Goal: Communication & Community: Answer question/provide support

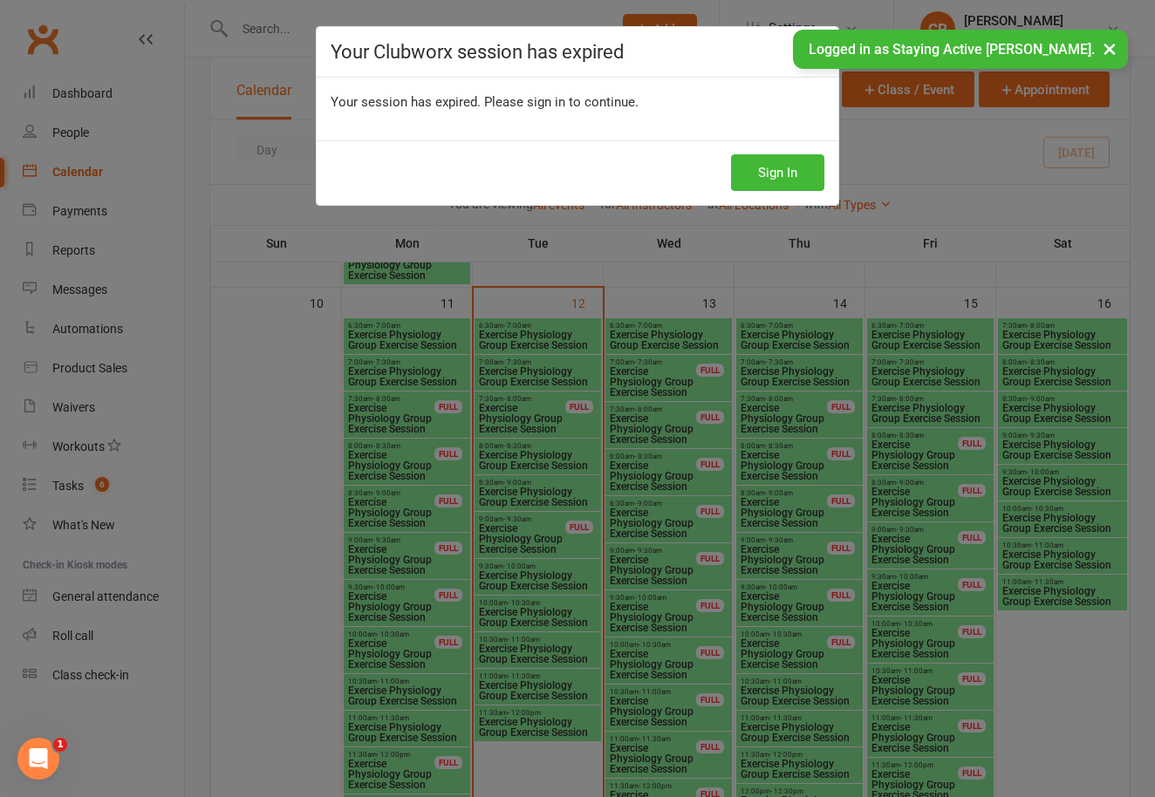
click at [810, 52] on icon at bounding box center [807, 52] width 21 height 21
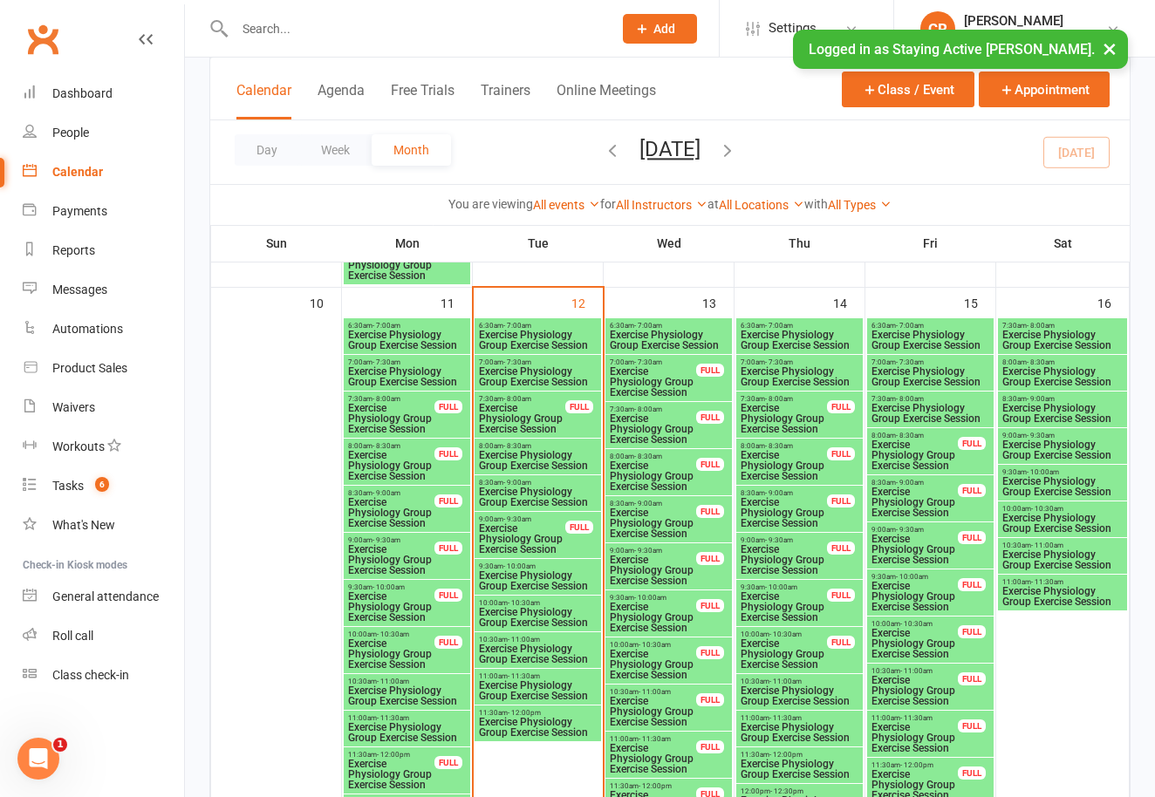
click at [1116, 47] on button "×" at bounding box center [1109, 49] width 31 height 38
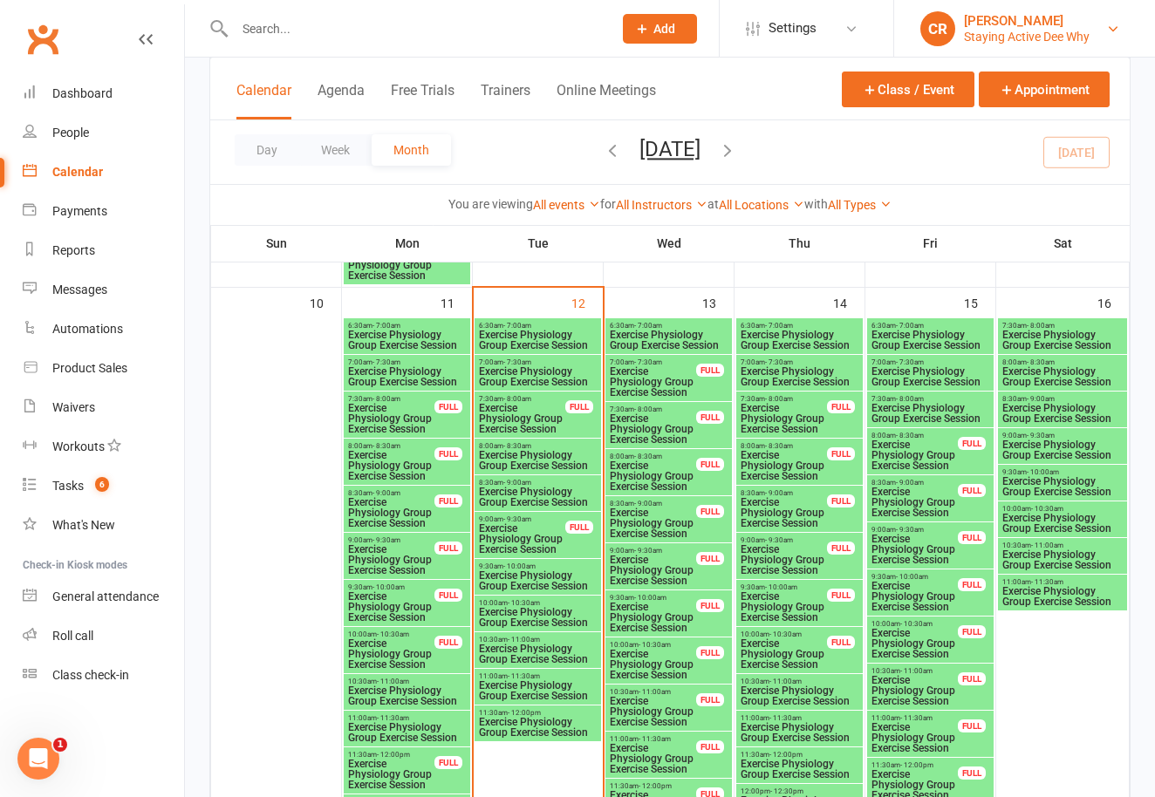
click at [1092, 31] on link "CR [PERSON_NAME] Staying Active [PERSON_NAME]" at bounding box center [1024, 28] width 209 height 35
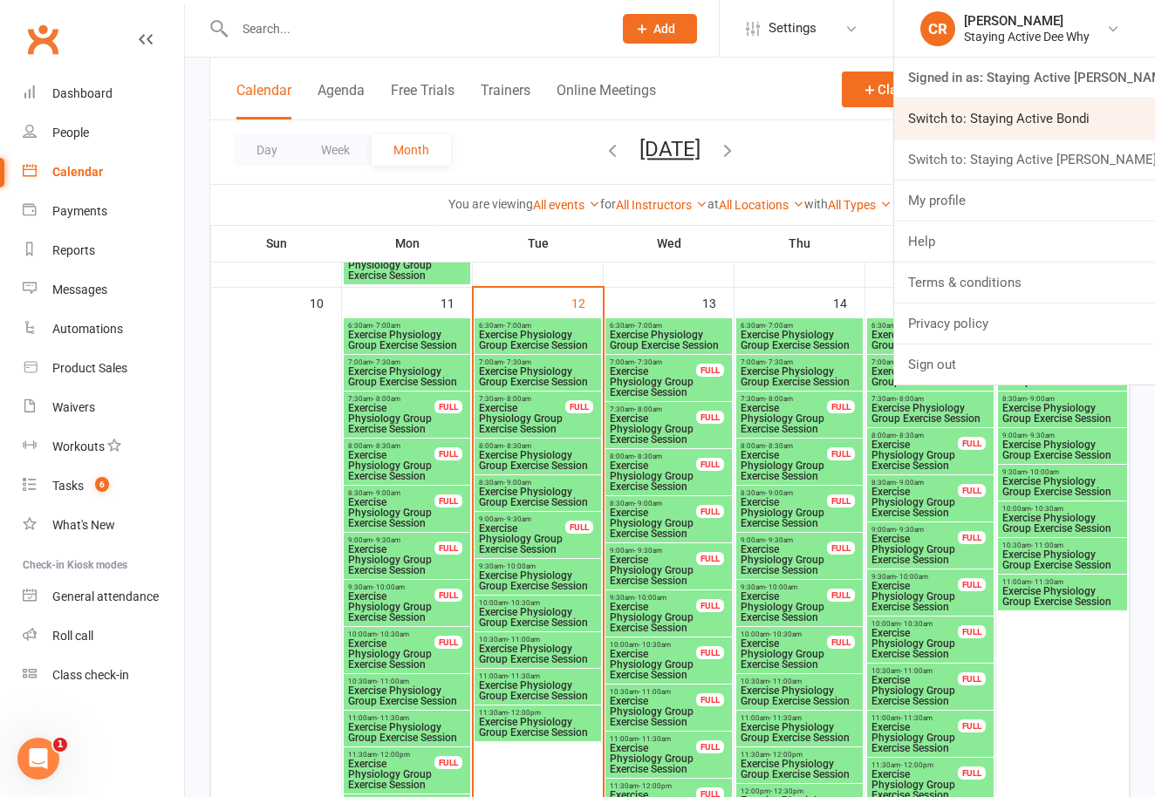
click at [1074, 117] on link "Switch to: Staying Active Bondi" at bounding box center [1024, 119] width 261 height 40
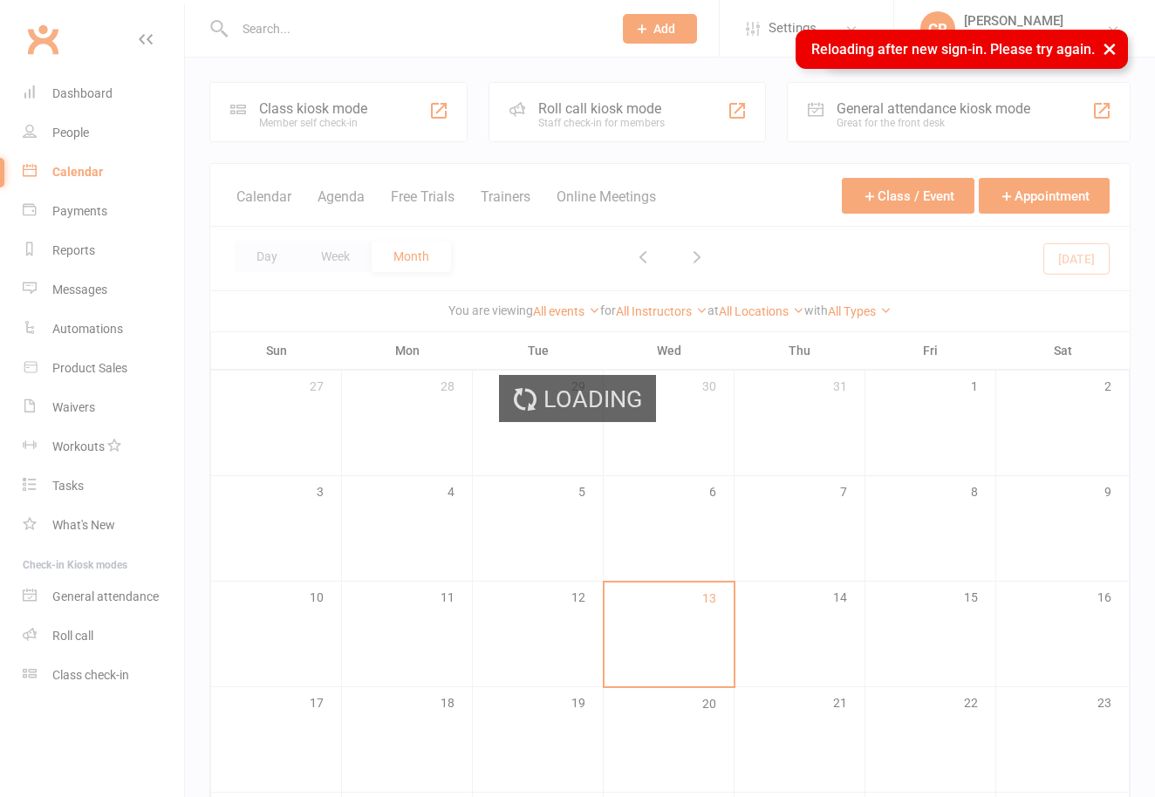
click at [259, 20] on ui-view "Prospect Member Non-attending contact Class / event Appointment Task Membership…" at bounding box center [577, 519] width 1155 height 1030
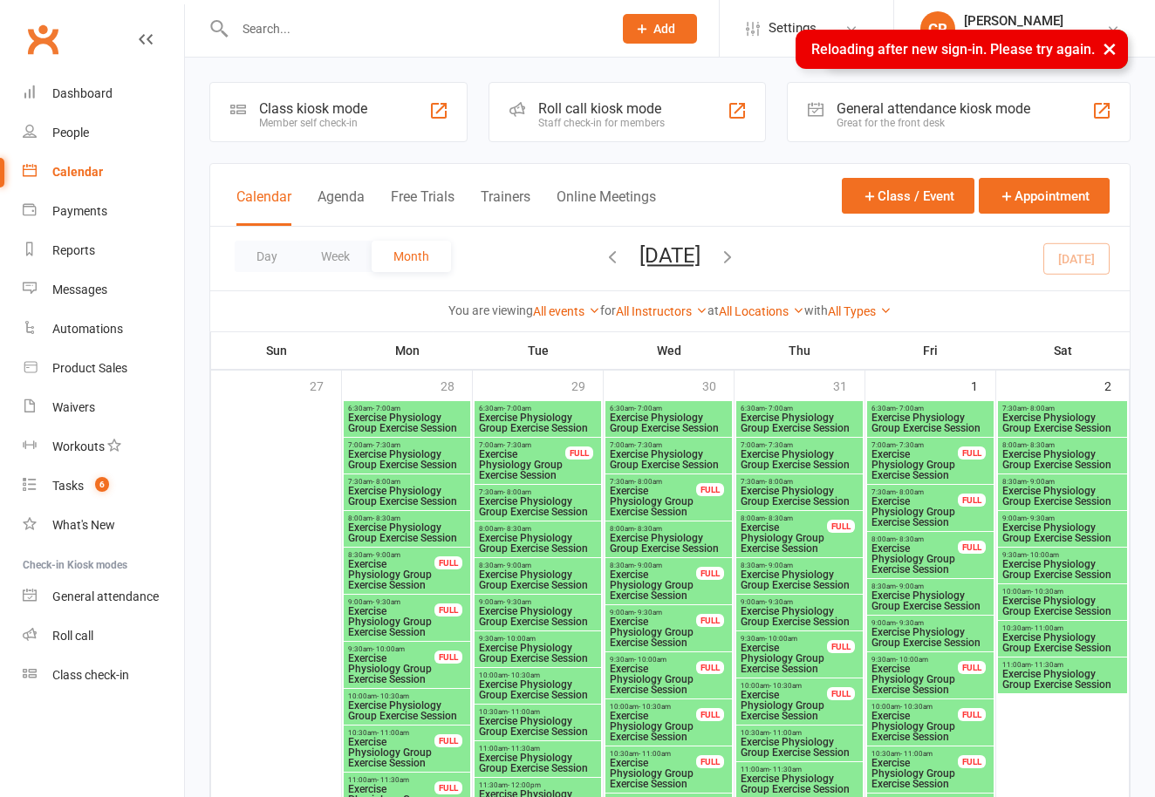
click at [259, 24] on input "text" at bounding box center [414, 29] width 371 height 24
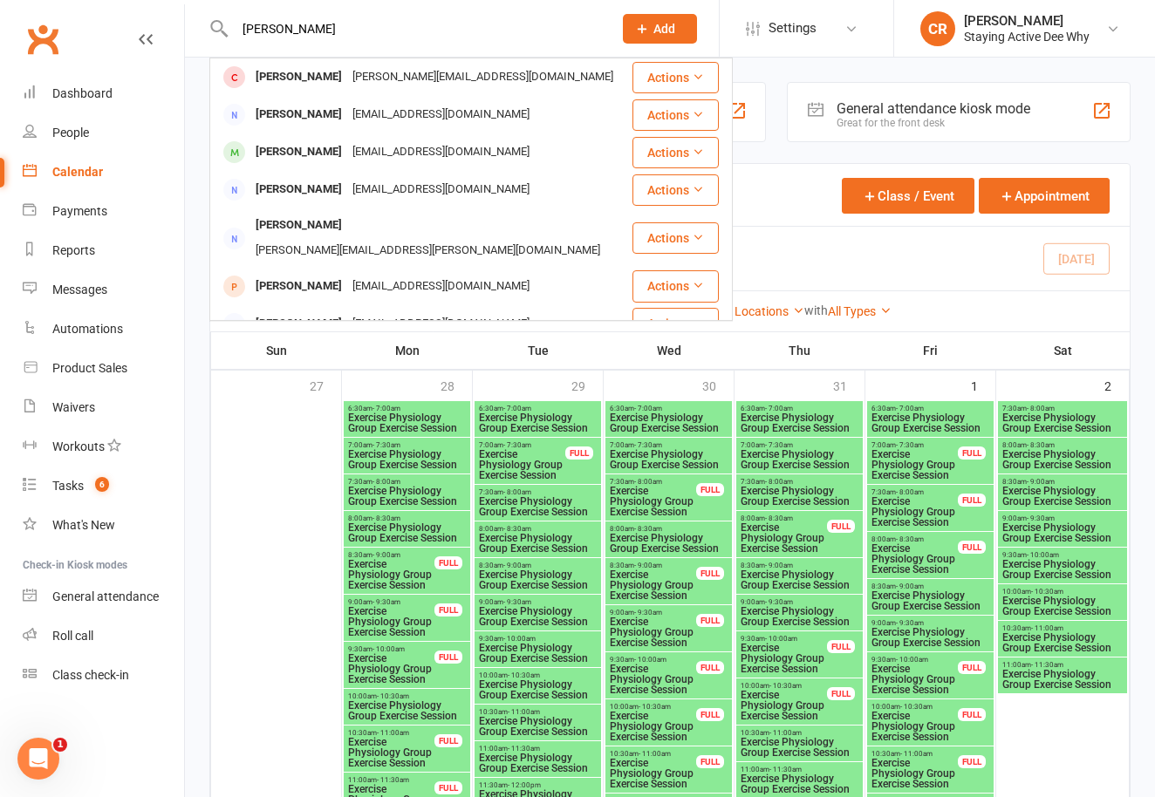
click at [268, 39] on input "esther" at bounding box center [414, 29] width 371 height 24
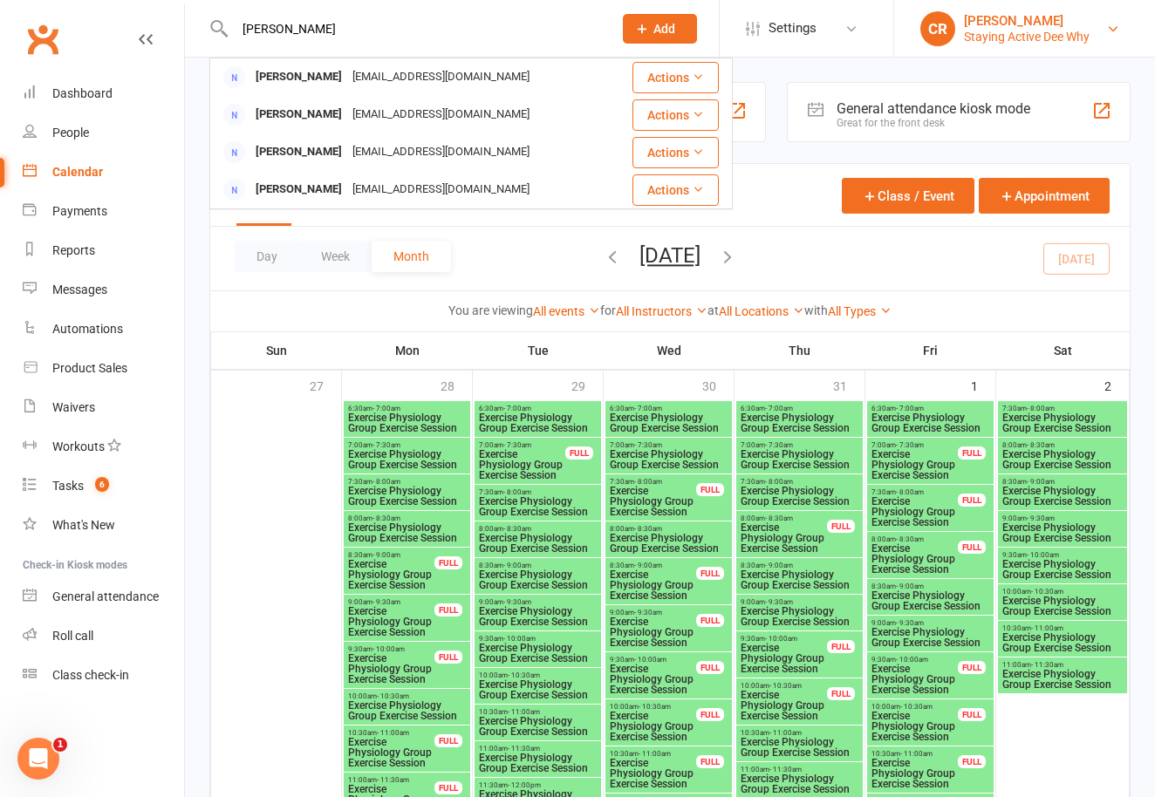
type input "meeham"
click at [1084, 17] on div "[PERSON_NAME]" at bounding box center [1027, 21] width 126 height 16
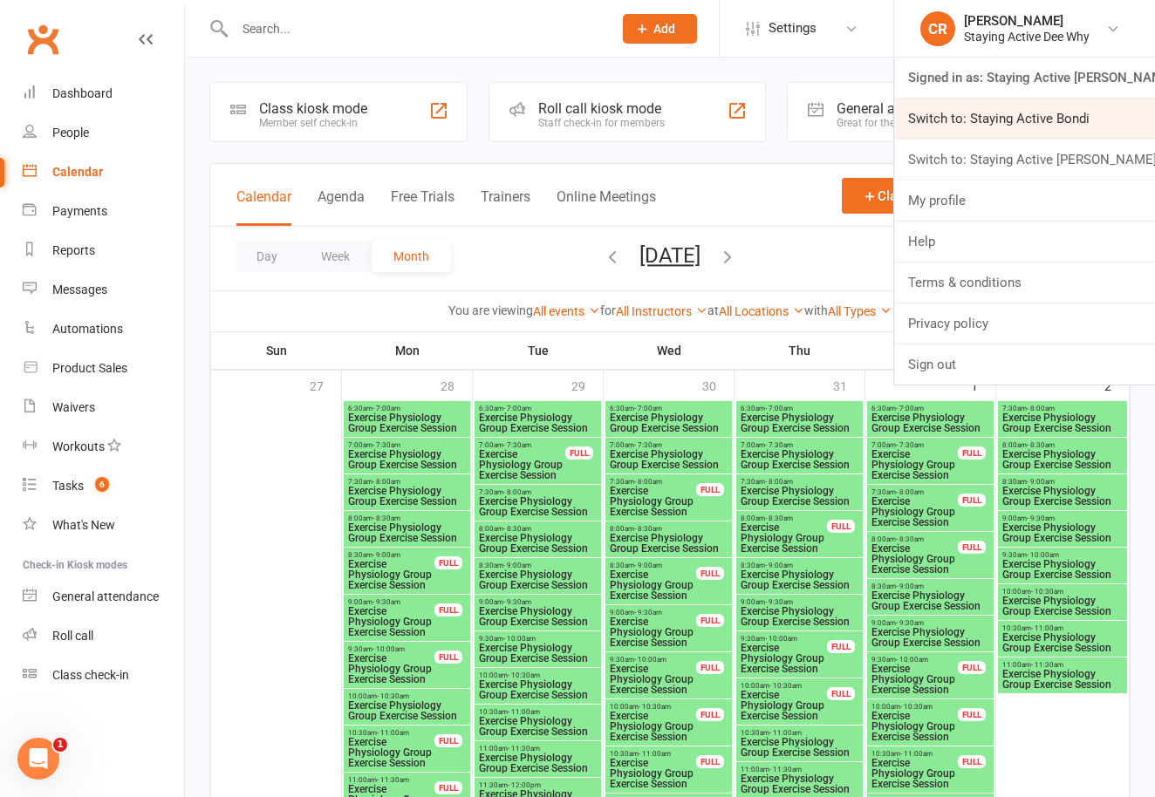
click at [1064, 128] on link "Switch to: Staying Active Bondi" at bounding box center [1024, 119] width 261 height 40
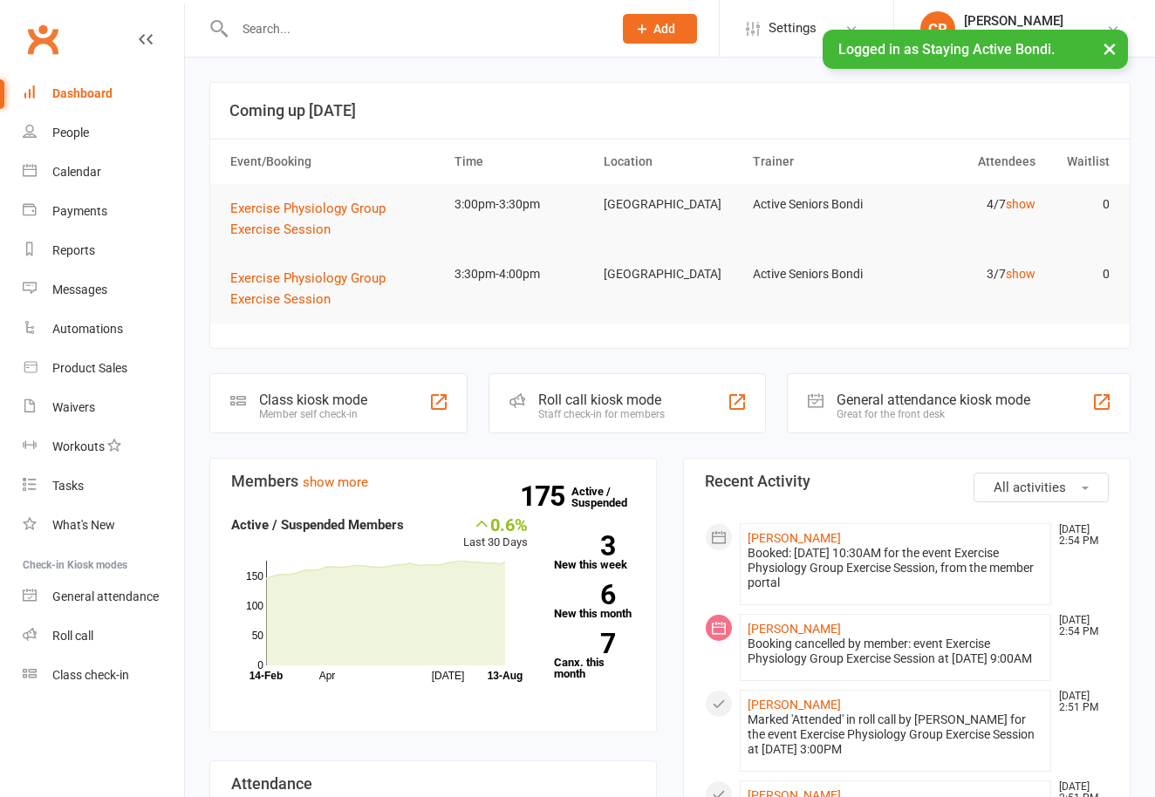
click at [414, 31] on input "text" at bounding box center [414, 29] width 371 height 24
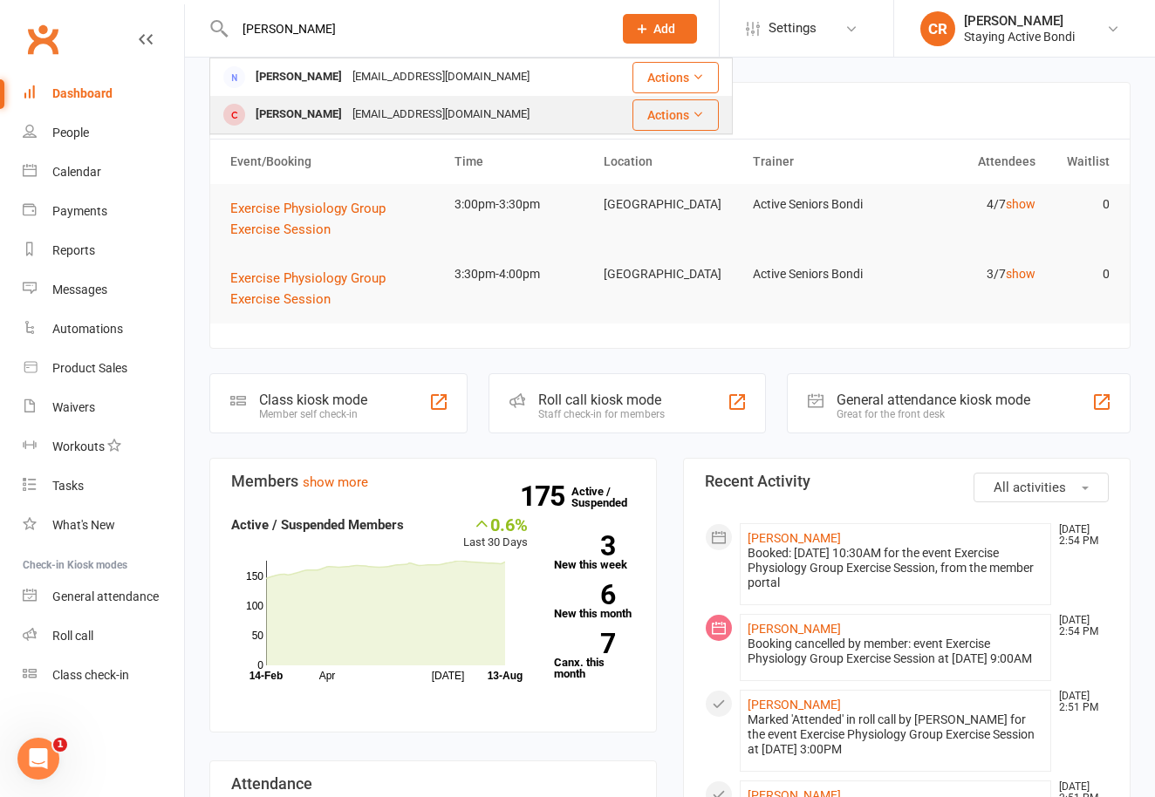
type input "[PERSON_NAME]"
click at [385, 126] on div "[EMAIL_ADDRESS][DOMAIN_NAME]" at bounding box center [441, 114] width 188 height 25
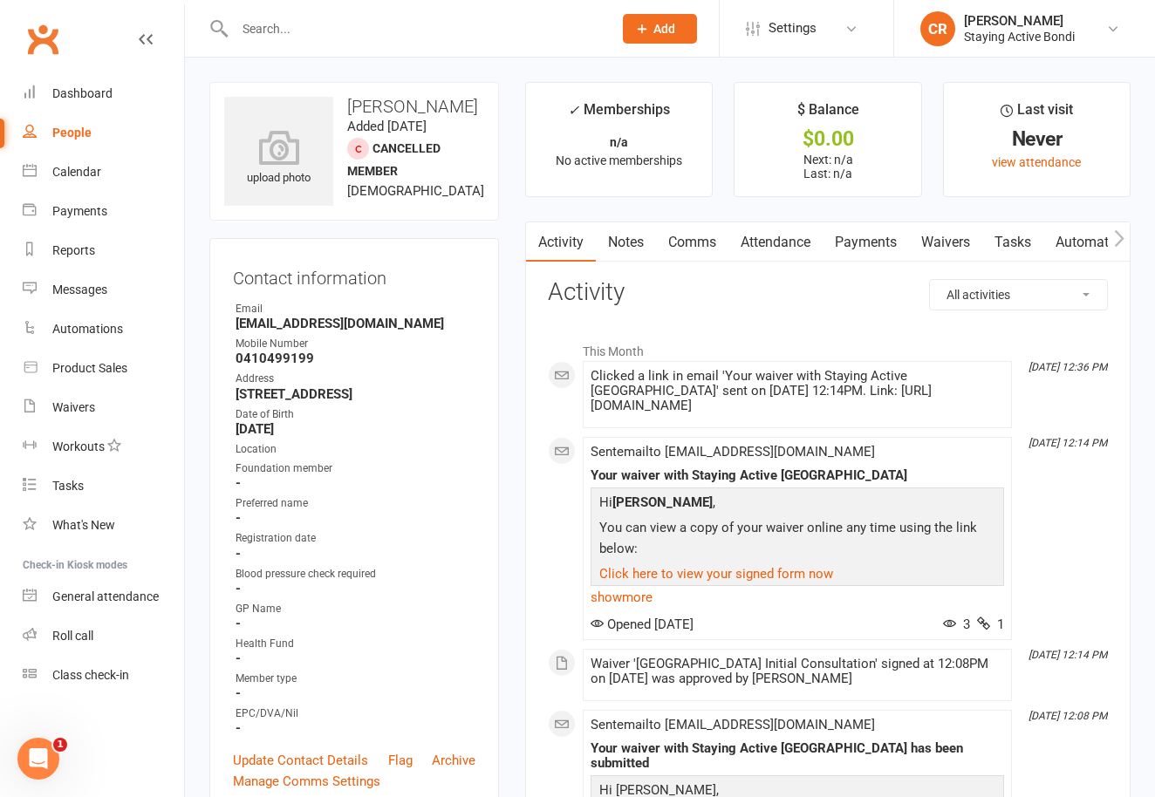
click at [936, 244] on link "Waivers" at bounding box center [945, 242] width 73 height 40
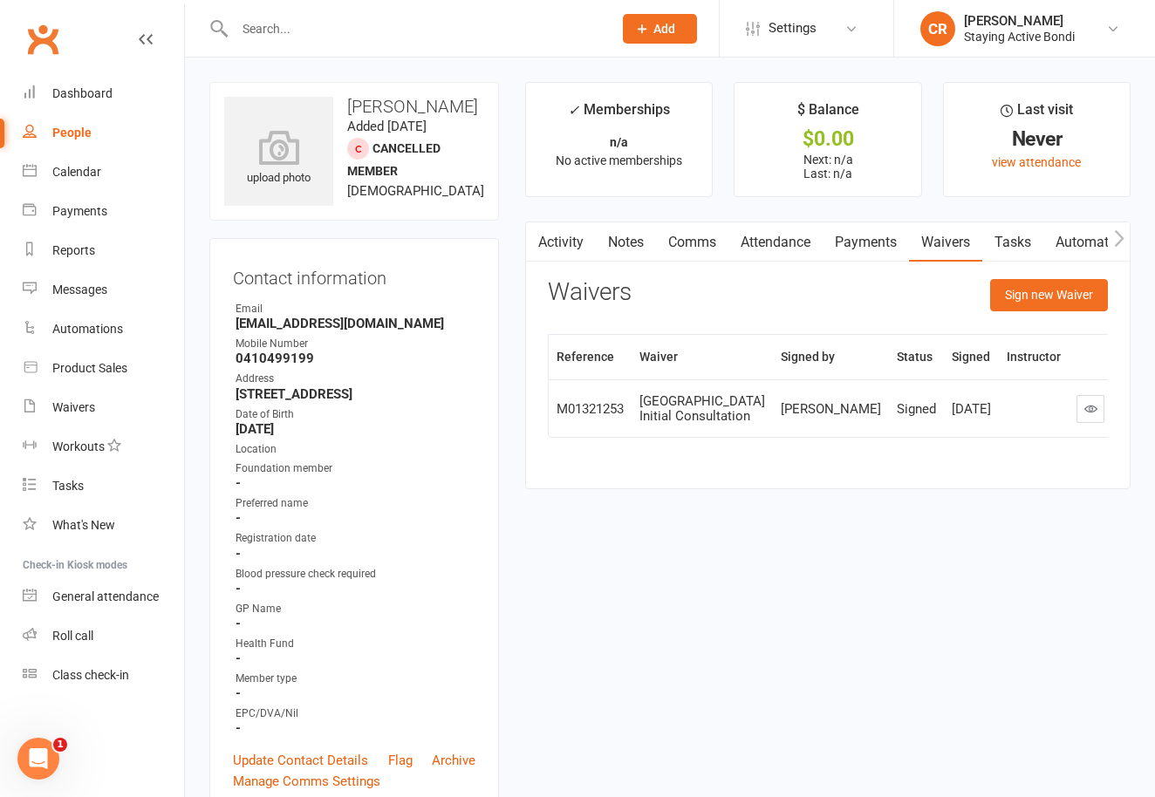
click at [681, 243] on link "Comms" at bounding box center [692, 242] width 72 height 40
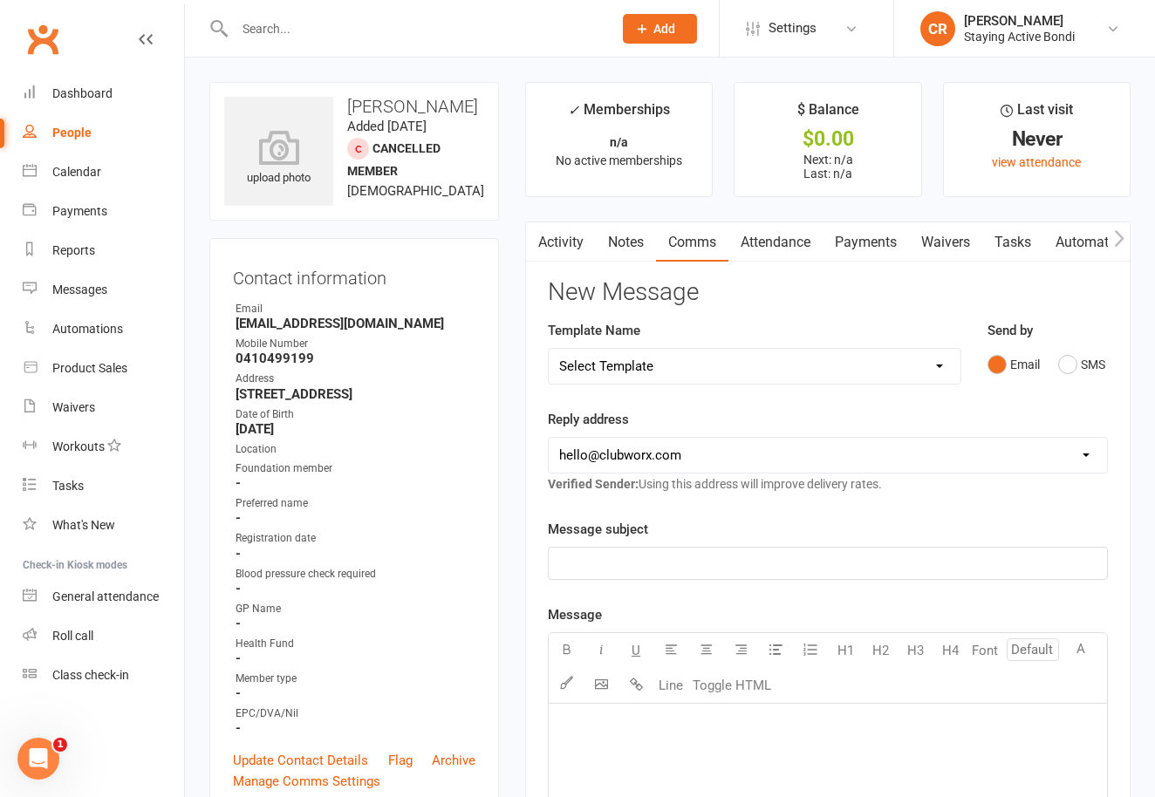
click at [688, 373] on select "Select Template [Email] 6 month - Follow ups [Email] Absentee [Email] Absentee-…" at bounding box center [755, 366] width 412 height 35
click at [1073, 373] on button "SMS" at bounding box center [1081, 364] width 47 height 33
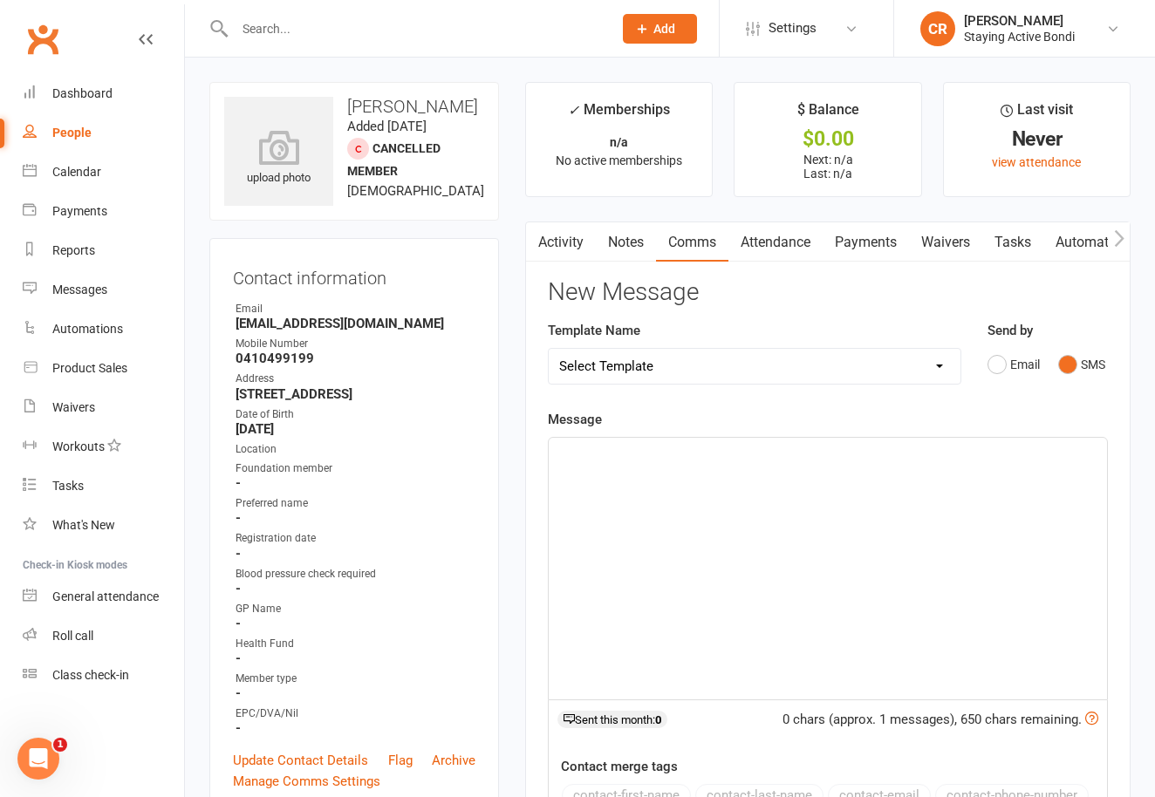
click at [627, 363] on select "Select Template [Email] 6 month - Follow ups [Email] Absentee [Email] Absentee-…" at bounding box center [755, 366] width 412 height 35
click at [654, 501] on div "﻿" at bounding box center [828, 569] width 558 height 262
paste div
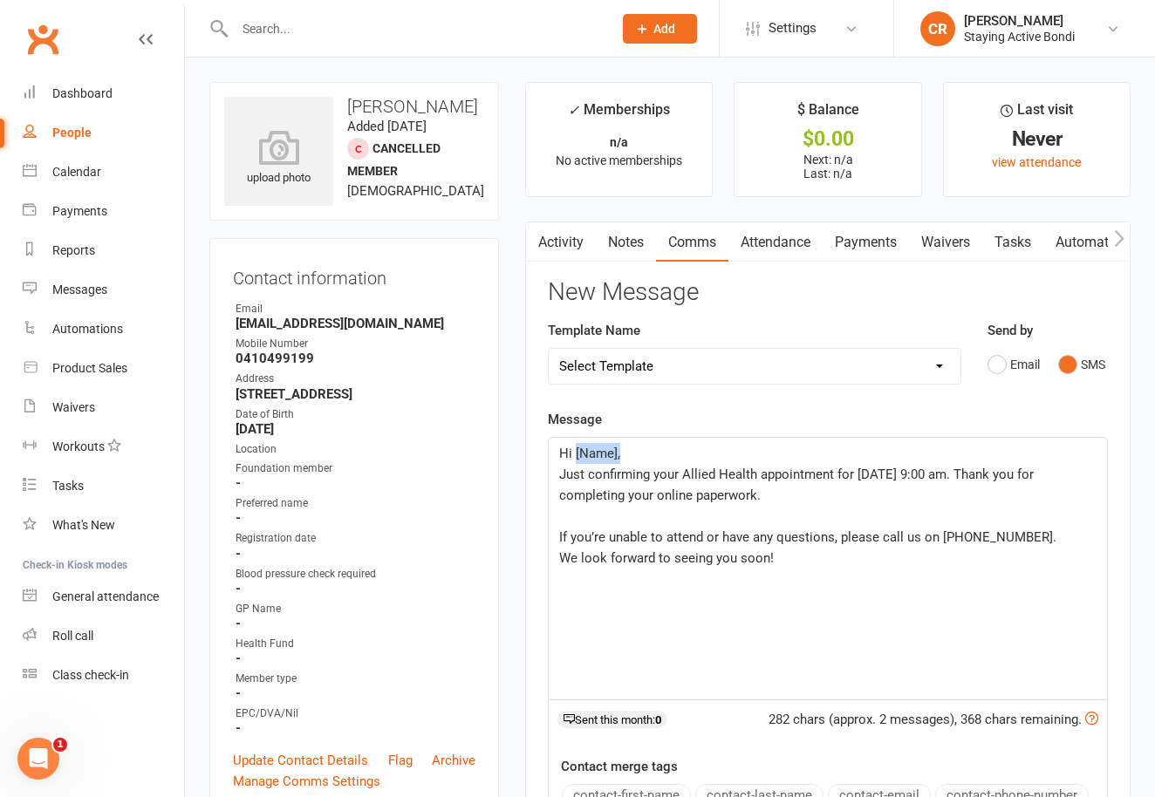
drag, startPoint x: 639, startPoint y: 453, endPoint x: 574, endPoint y: 456, distance: 64.7
click at [574, 456] on p "Hi [Name]," at bounding box center [827, 453] width 537 height 21
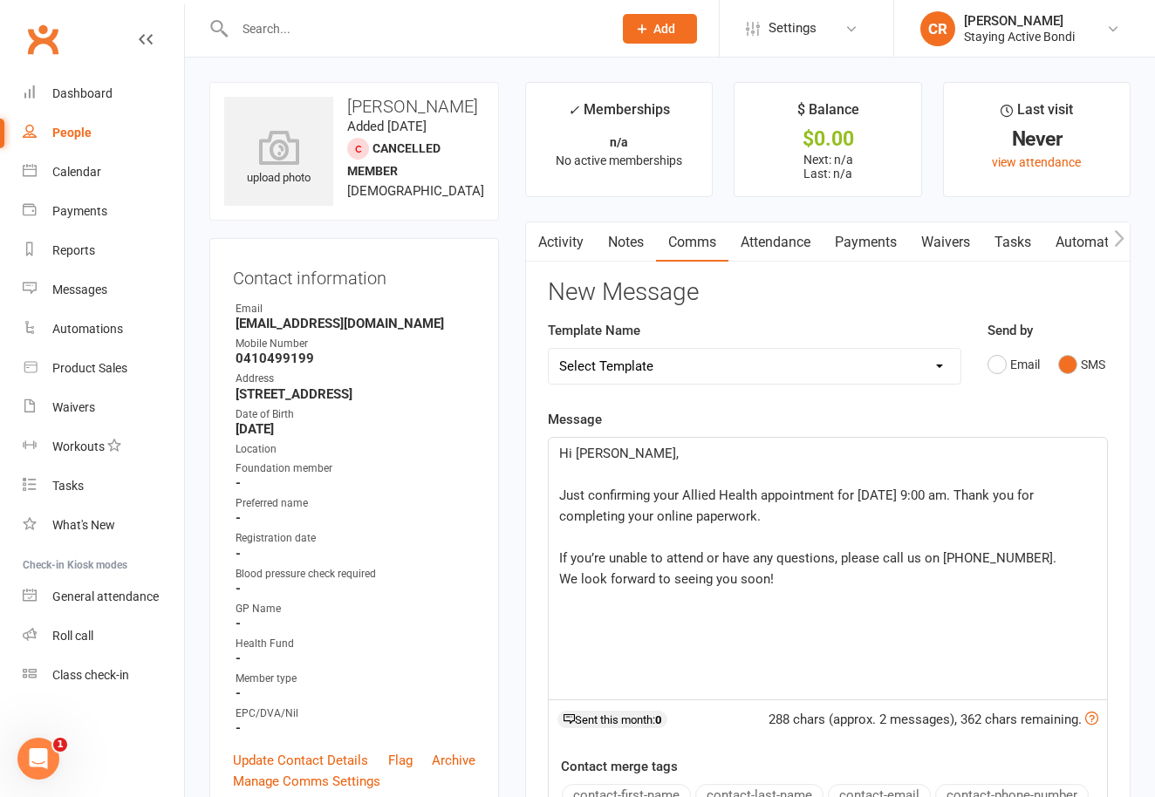
click at [1037, 500] on span "Just confirming your Allied Health appointment for Thursday, 15 August at 9:00 …" at bounding box center [798, 506] width 478 height 37
click at [745, 522] on span "Just confirming your Allied Health appointment for Thursday, 15 August at 9:00 …" at bounding box center [825, 506] width 532 height 37
click at [662, 544] on p "﻿" at bounding box center [827, 537] width 537 height 21
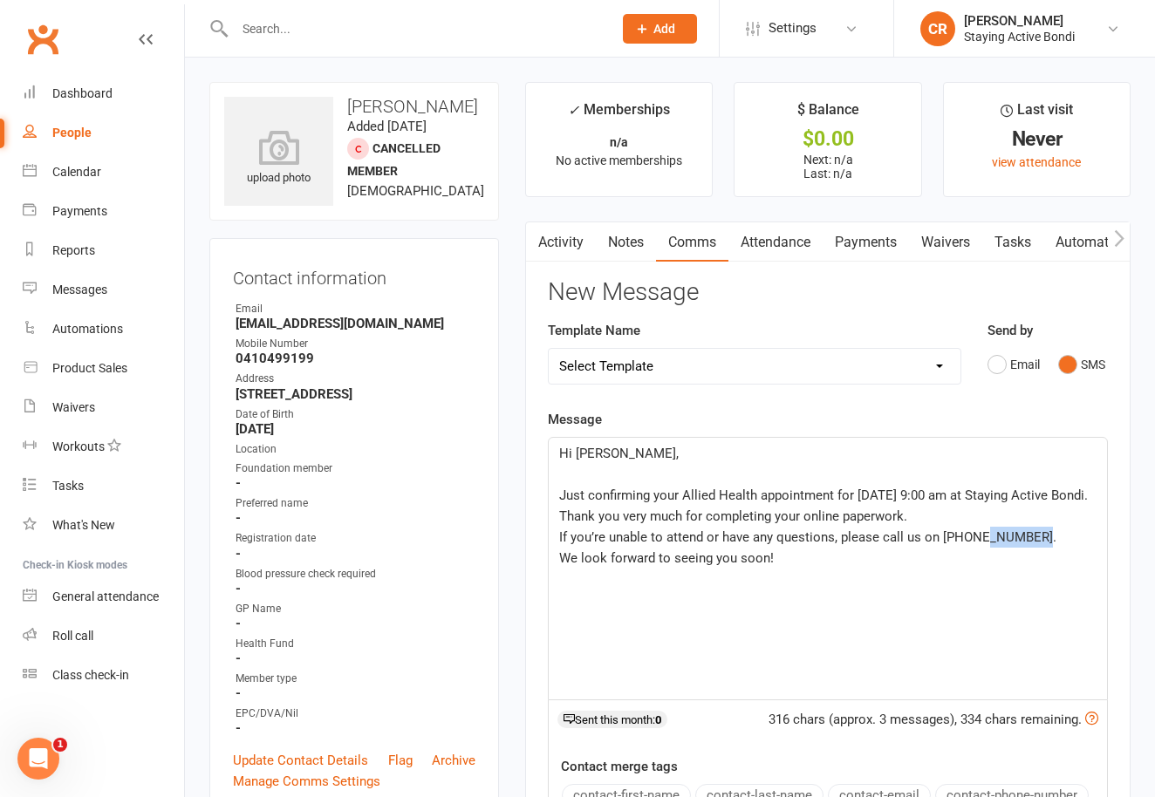
drag, startPoint x: 1025, startPoint y: 534, endPoint x: 976, endPoint y: 542, distance: 49.5
click at [976, 542] on span "If you’re unable to attend or have any questions, please call us on (02) 9499 4…" at bounding box center [807, 538] width 497 height 16
click at [801, 579] on div "Hi Esther, ﻿ Just confirming your Allied Health appointment for Thursday, 15 Au…" at bounding box center [828, 569] width 558 height 262
click at [675, 476] on p "﻿" at bounding box center [827, 474] width 537 height 21
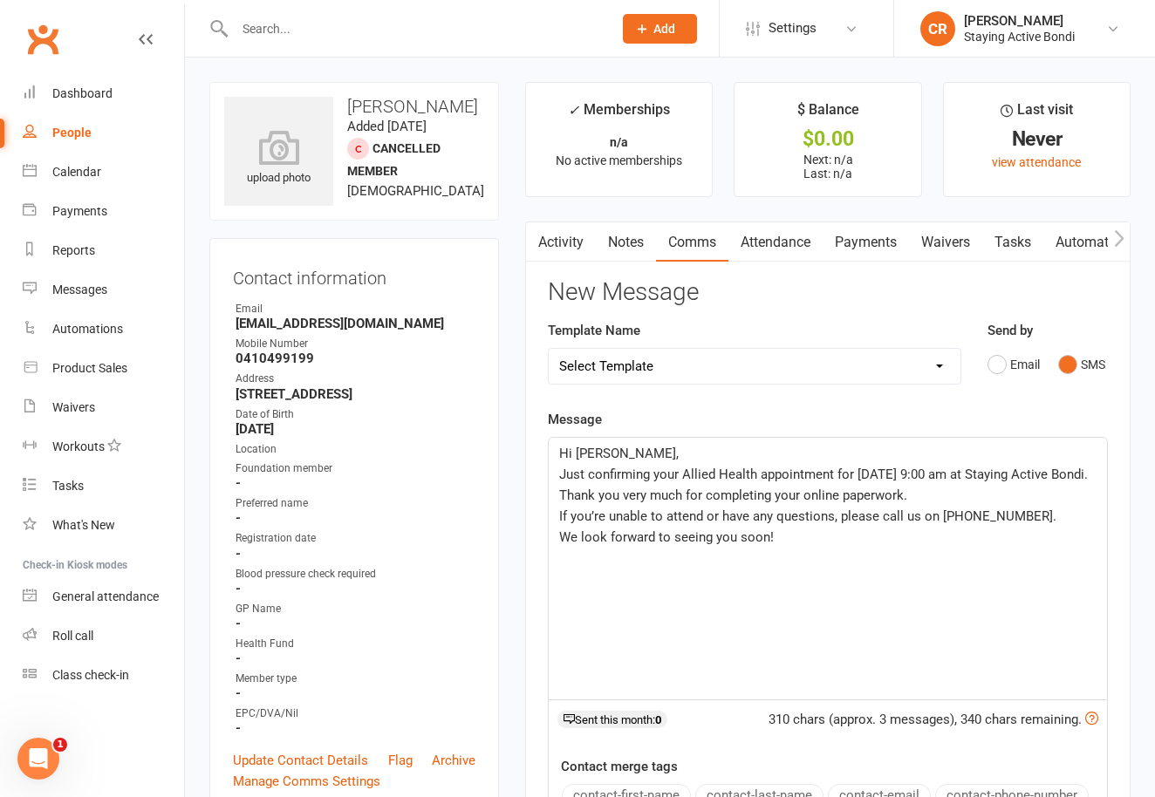
drag, startPoint x: 689, startPoint y: 494, endPoint x: 1040, endPoint y: 499, distance: 350.8
click at [1040, 499] on p "Just confirming your Allied Health appointment for Thursday, 15 August at 9:00 …" at bounding box center [827, 485] width 537 height 42
click at [792, 567] on div "Hi Esther, Just confirming your Allied Health appointment for Thursday, 15 Augu…" at bounding box center [828, 569] width 558 height 262
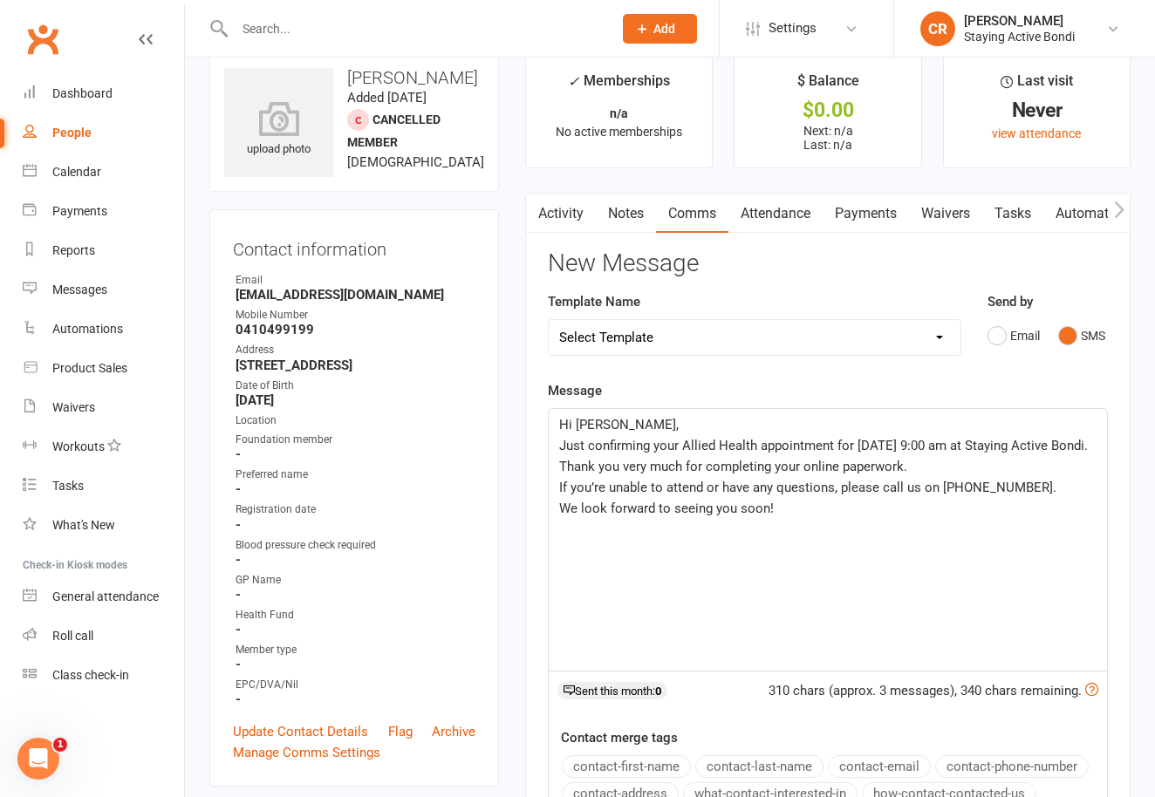
scroll to position [31, 0]
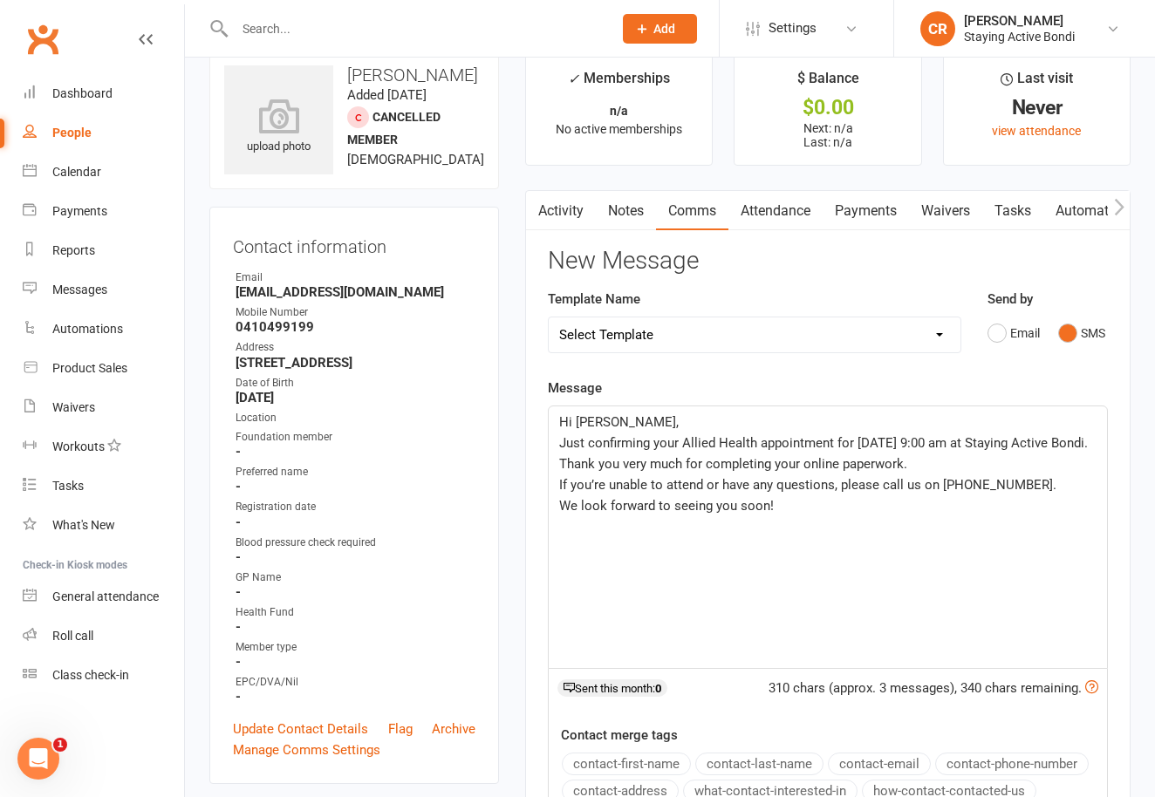
click at [928, 443] on span "Just confirming your Allied Health appointment for Thursday, 15 August at 9:00 …" at bounding box center [825, 453] width 532 height 37
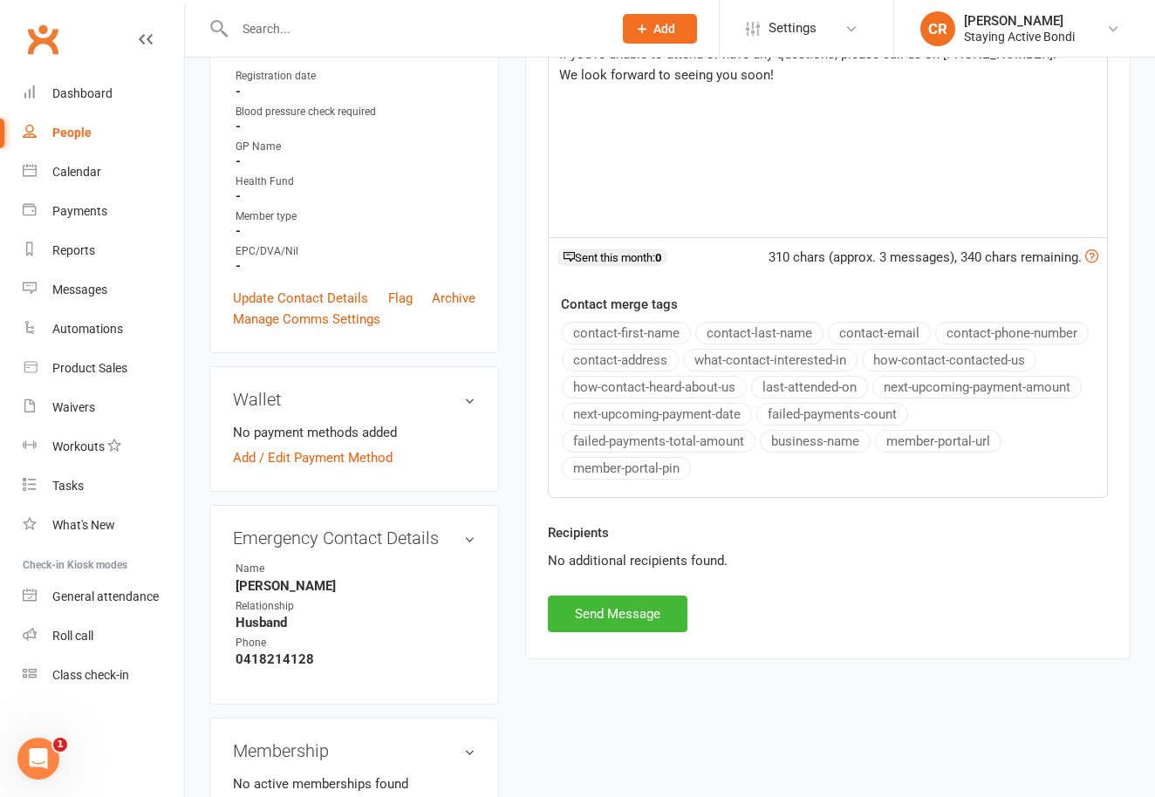
scroll to position [464, 0]
click at [609, 599] on button "Send Message" at bounding box center [618, 612] width 140 height 37
